Goal: Navigation & Orientation: Find specific page/section

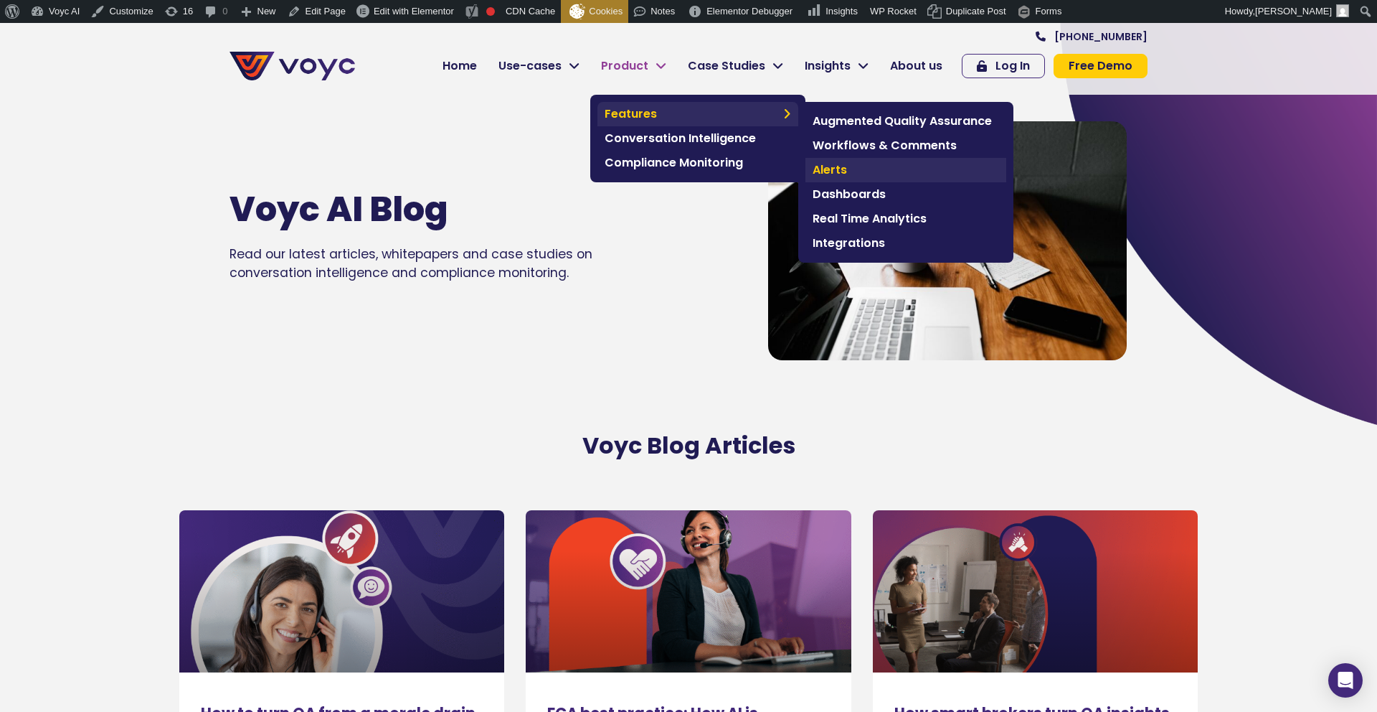
click at [831, 172] on span "Alerts" at bounding box center [906, 169] width 187 height 17
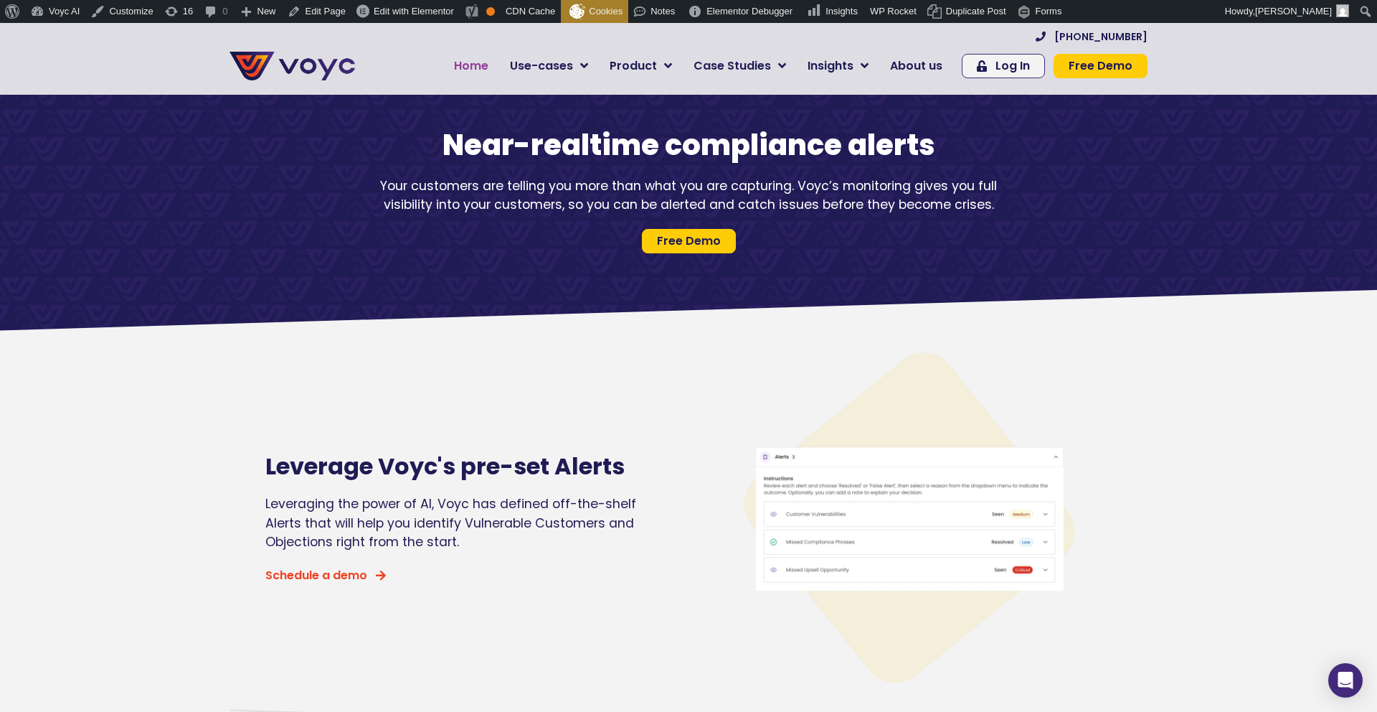
click at [478, 68] on span "Home" at bounding box center [471, 65] width 34 height 17
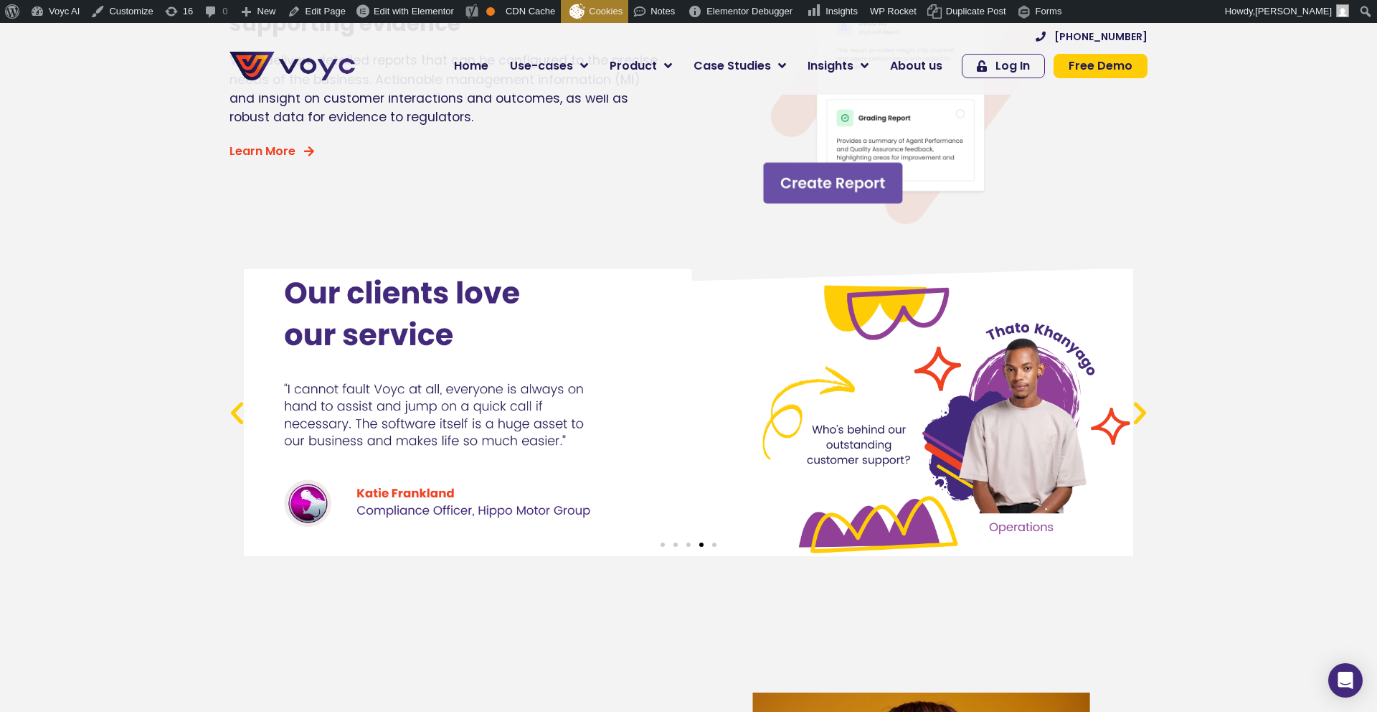
scroll to position [5408, 0]
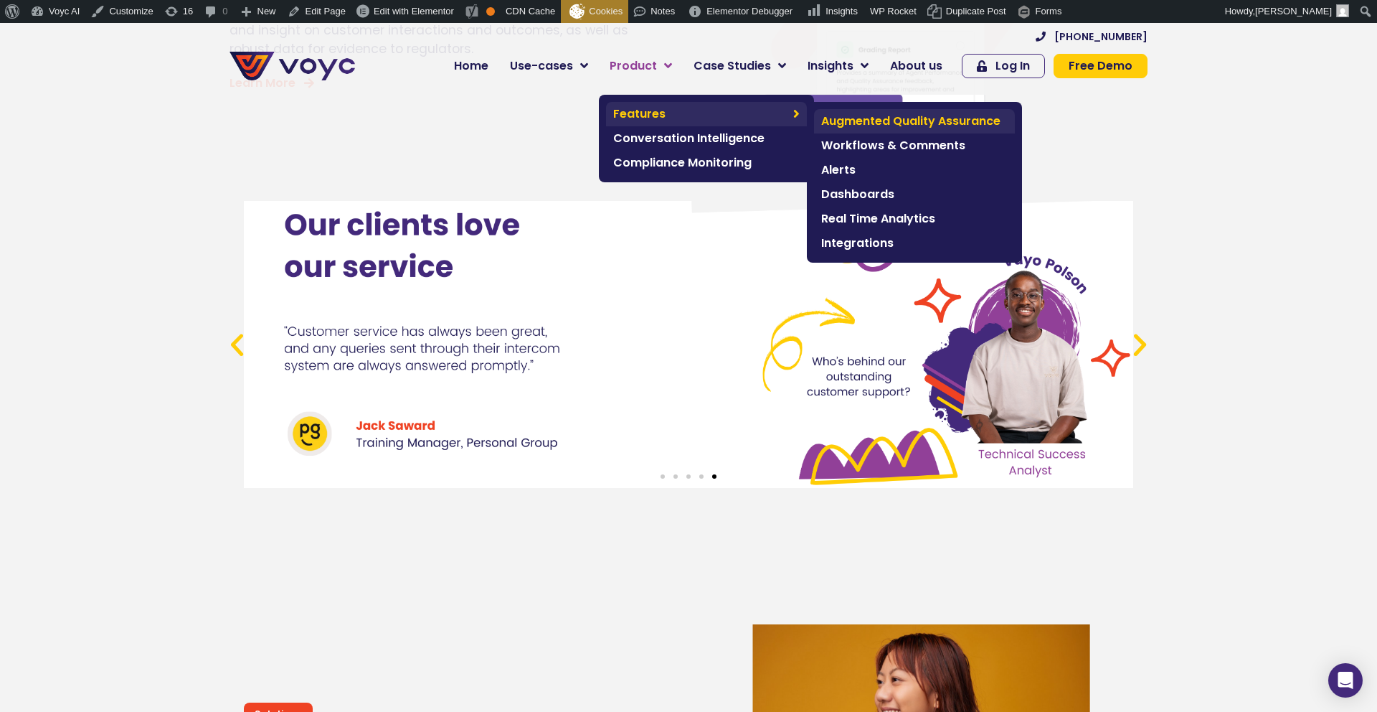
click at [938, 117] on span "Augmented Quality Assurance" at bounding box center [914, 121] width 187 height 17
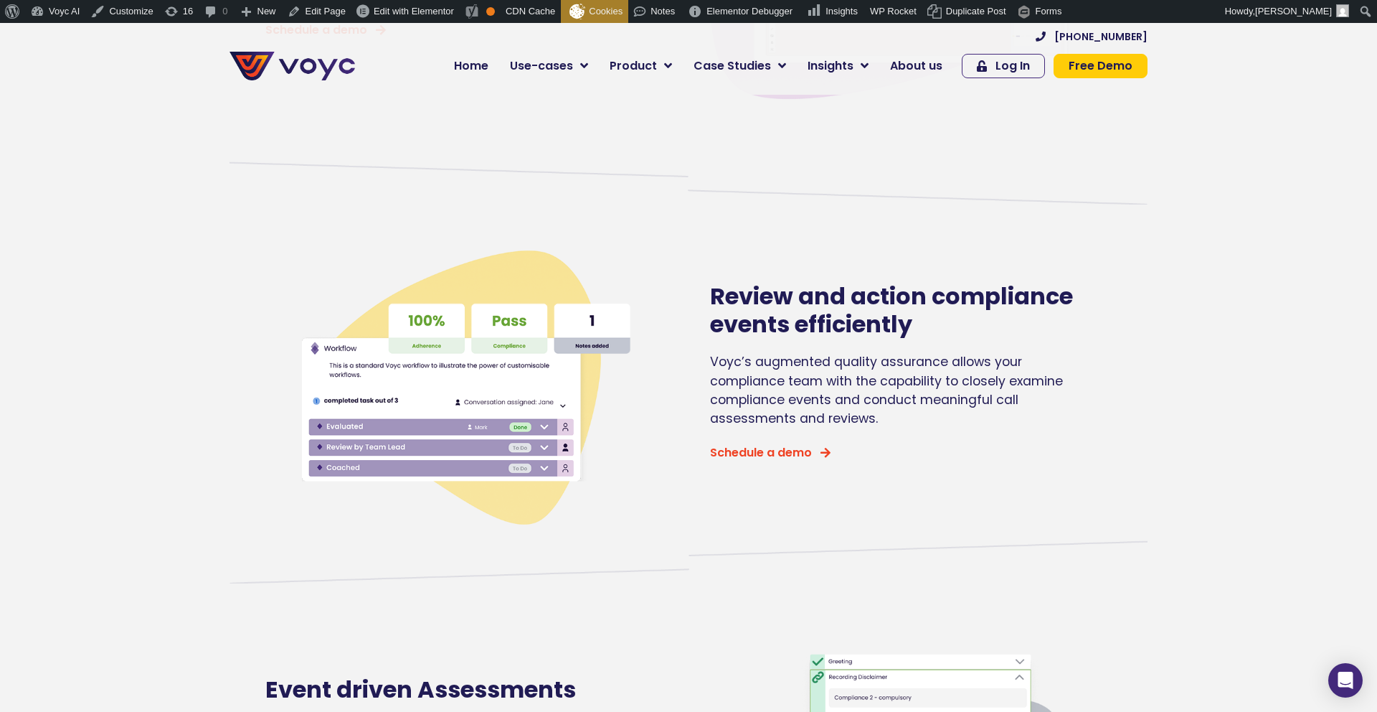
scroll to position [615, 0]
drag, startPoint x: 929, startPoint y: 313, endPoint x: 684, endPoint y: 293, distance: 246.1
click at [684, 293] on div "Review and action compliance events efficiently Voyc’s augmented quality assura…" at bounding box center [688, 373] width 861 height 329
click at [746, 324] on h2 "Review and action compliance events efficiently" at bounding box center [900, 310] width 380 height 55
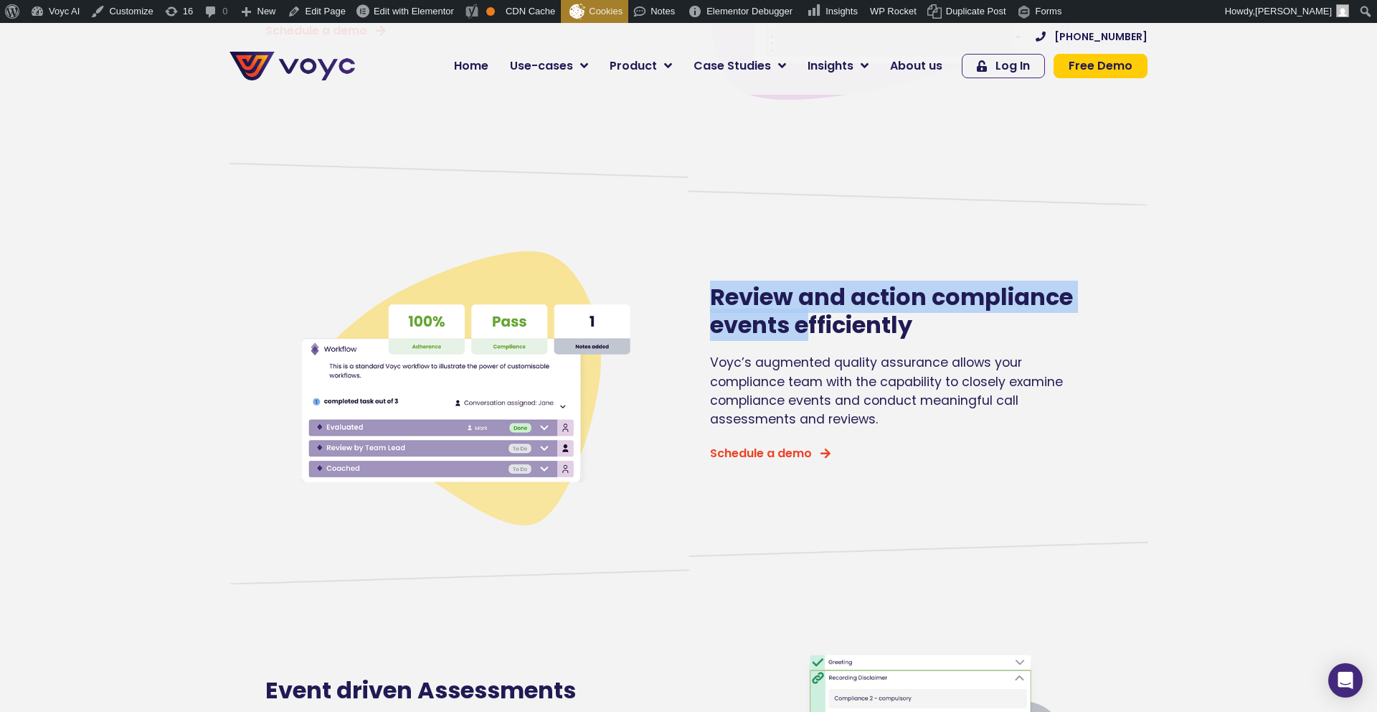
drag, startPoint x: 707, startPoint y: 282, endPoint x: 811, endPoint y: 326, distance: 112.2
click at [811, 325] on div "Review and action compliance events efficiently Voyc’s augmented quality assura…" at bounding box center [900, 373] width 395 height 329
drag, startPoint x: 746, startPoint y: 312, endPoint x: 709, endPoint y: 303, distance: 38.4
click at [709, 303] on div "Review and action compliance events efficiently Voyc’s augmented quality assura…" at bounding box center [900, 373] width 395 height 329
copy h2 "Review and action compliance events efficiently"
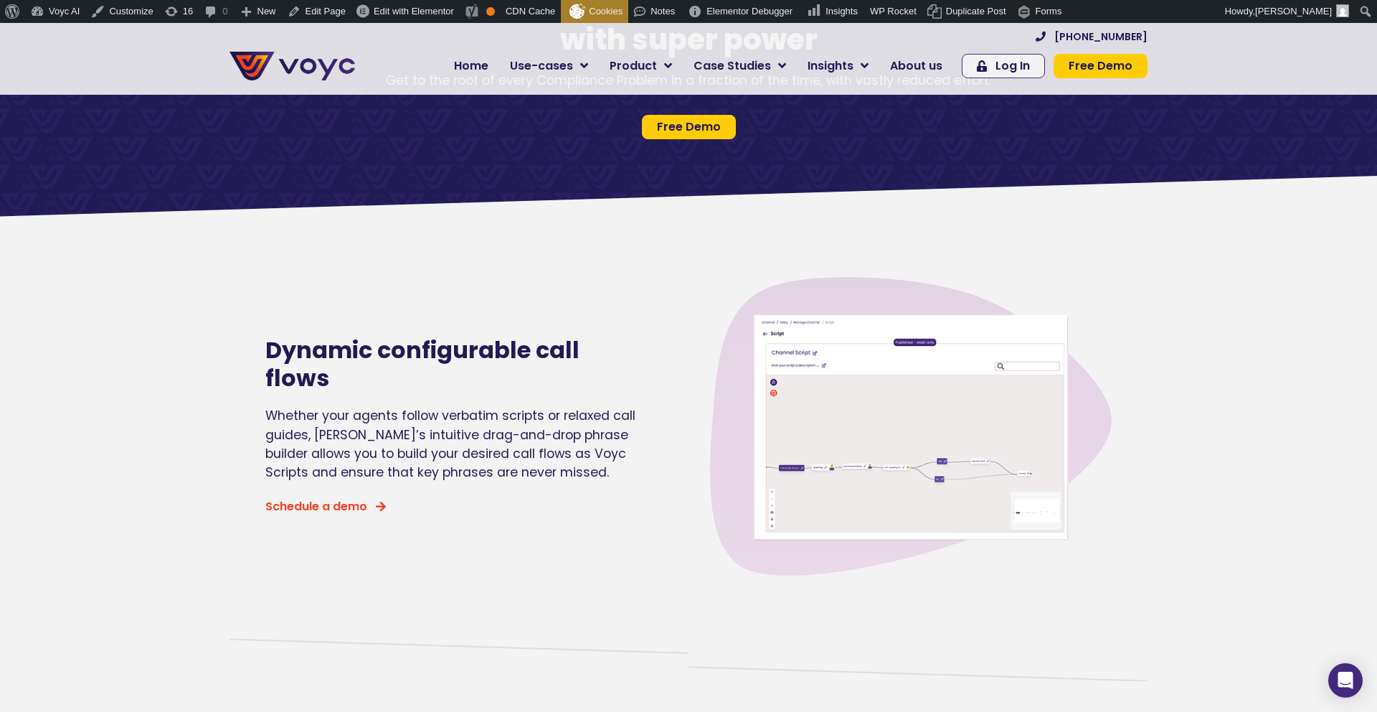
scroll to position [316, 0]
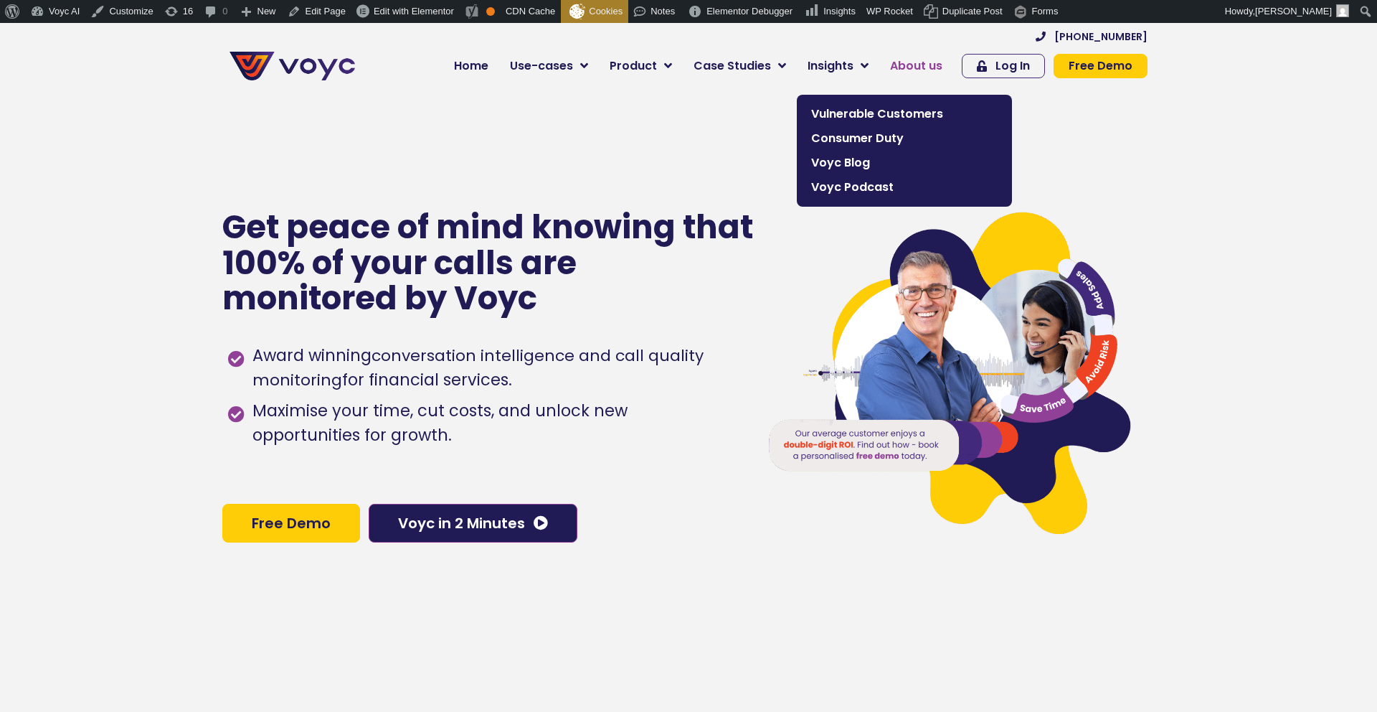
click at [922, 65] on span "About us" at bounding box center [916, 65] width 52 height 17
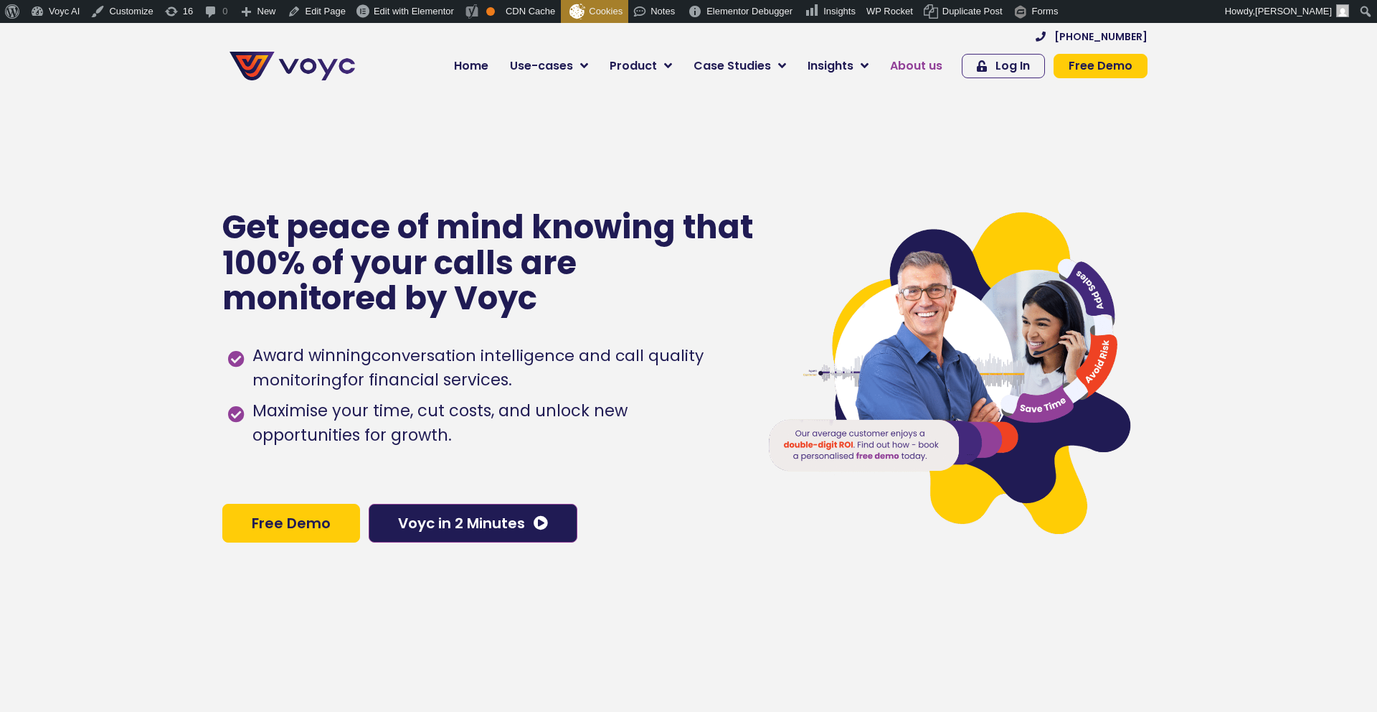
scroll to position [4, 0]
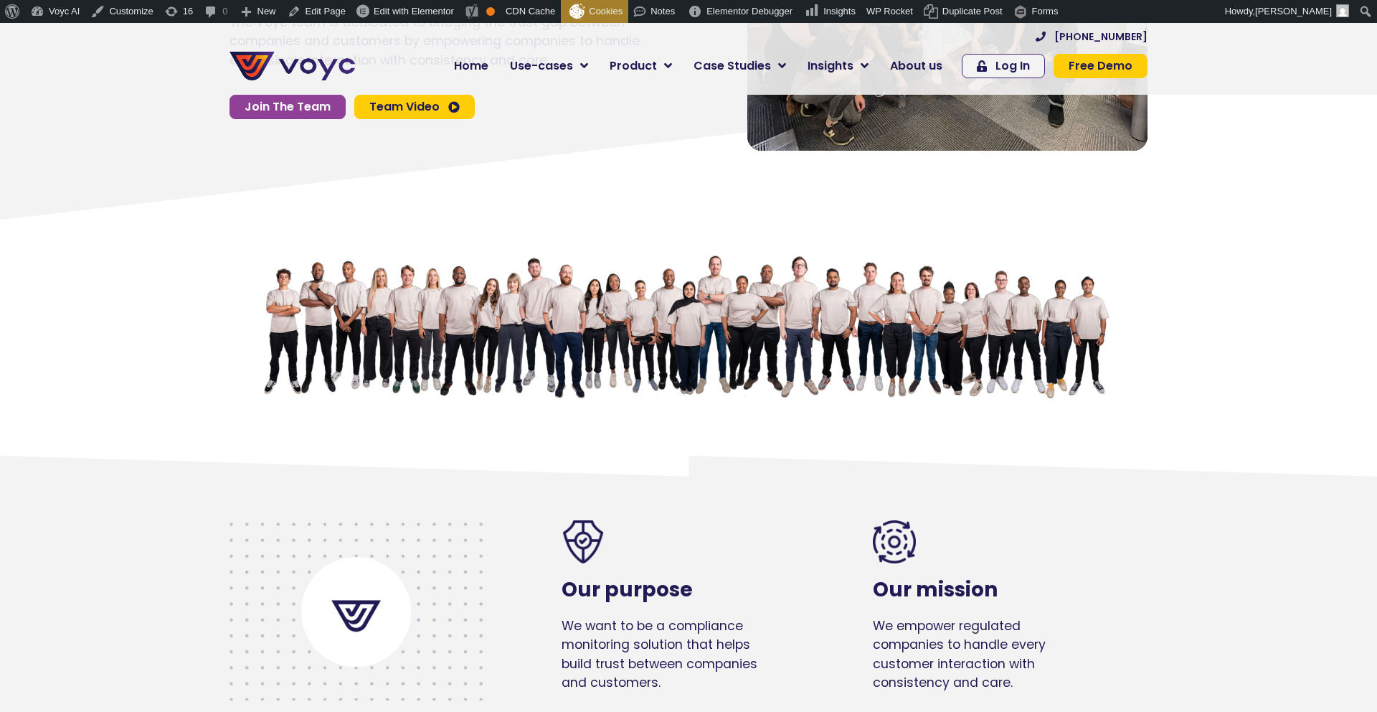
scroll to position [199, 0]
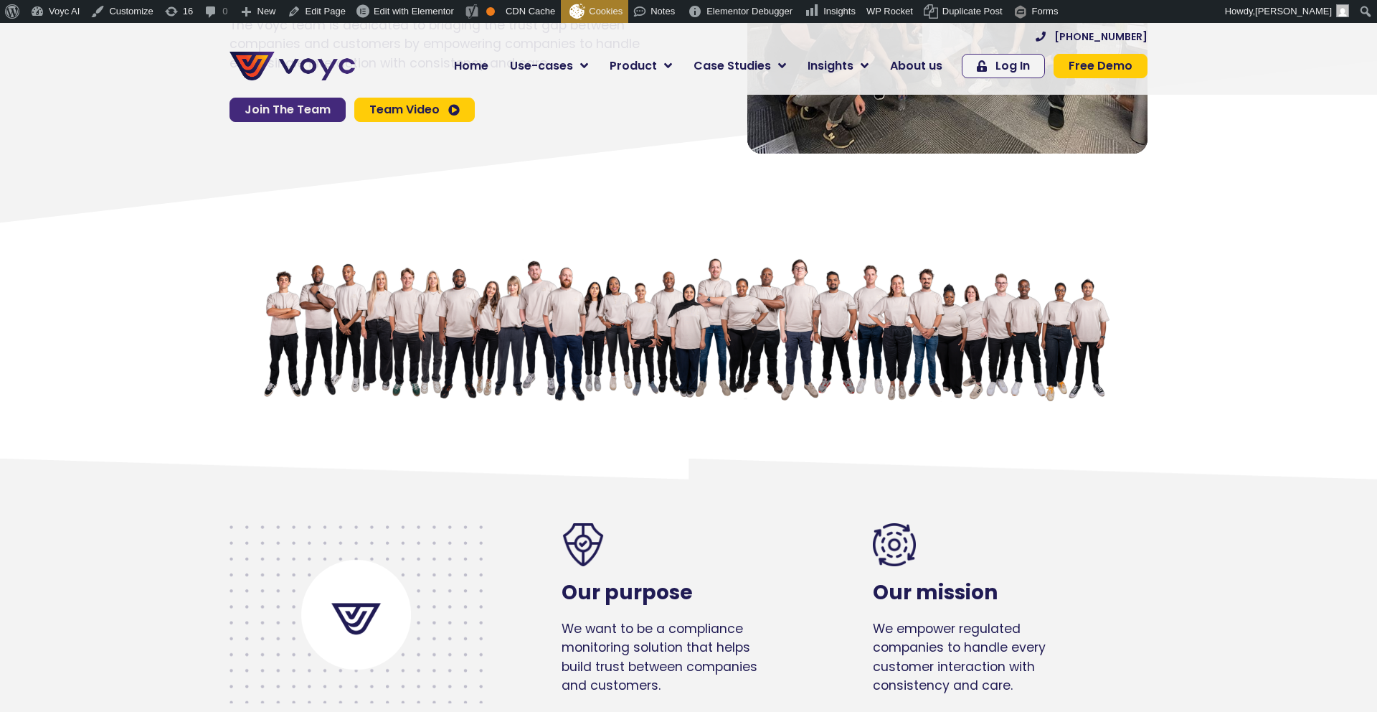
click at [272, 105] on span "Join The Team" at bounding box center [288, 109] width 86 height 11
